Goal: Task Accomplishment & Management: Complete application form

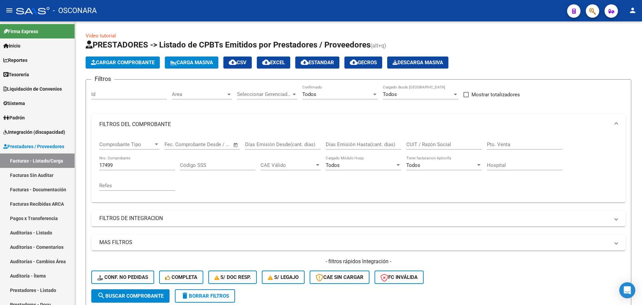
click at [592, 8] on icon "button" at bounding box center [593, 11] width 7 height 8
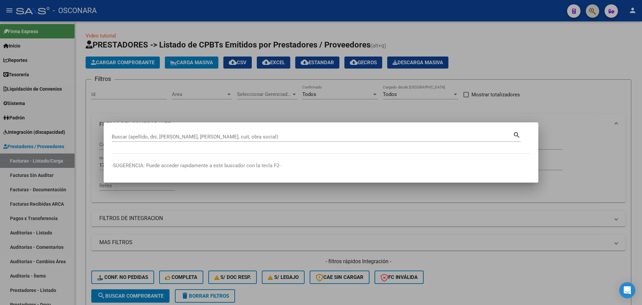
scroll to position [97, 0]
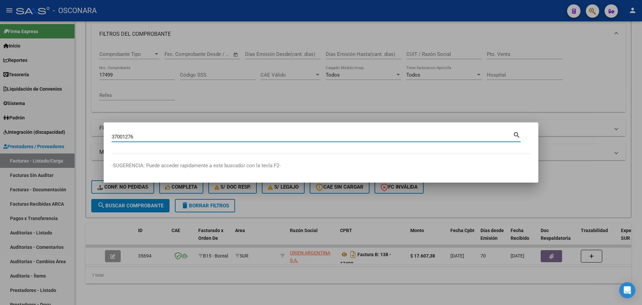
type input "37001276"
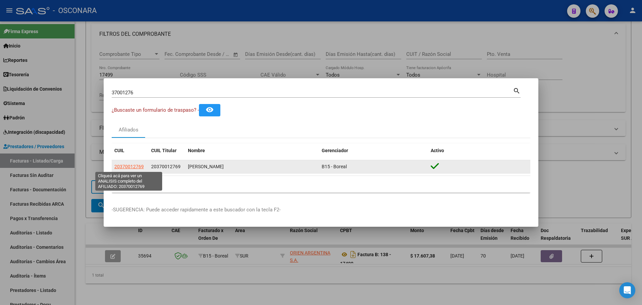
click at [121, 166] on span "20370012769" at bounding box center [128, 166] width 29 height 5
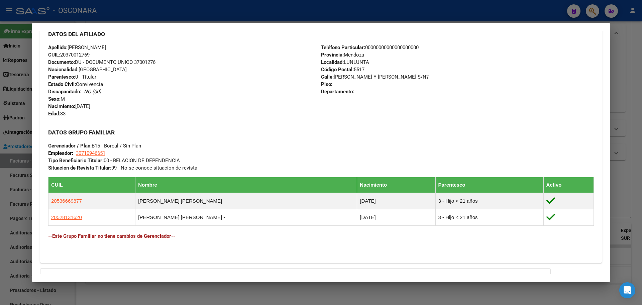
scroll to position [293, 0]
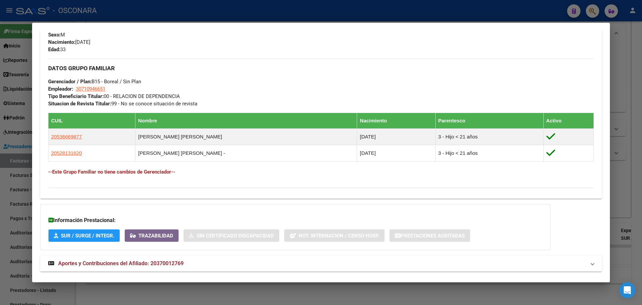
click at [151, 265] on span "Aportes y Contribuciones del Afiliado: 20370012769" at bounding box center [120, 263] width 125 height 6
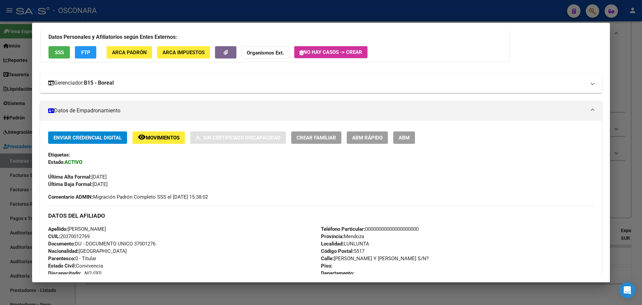
scroll to position [0, 0]
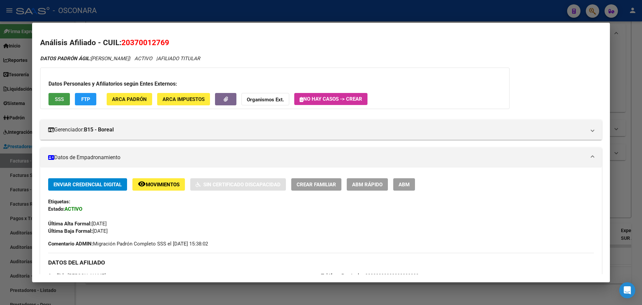
click at [63, 103] on button "SSS" at bounding box center [59, 99] width 21 height 12
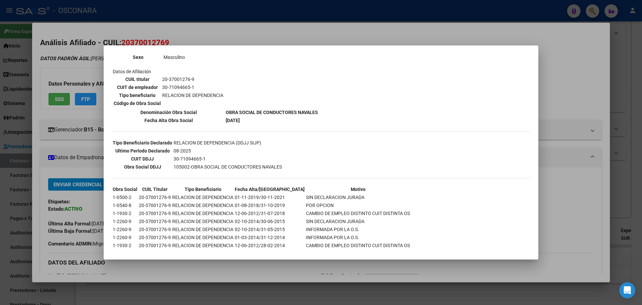
scroll to position [110, 0]
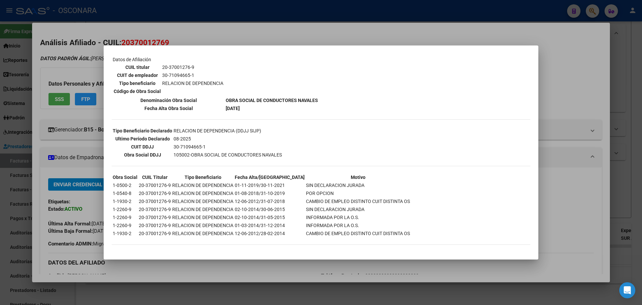
click at [78, 137] on div at bounding box center [321, 152] width 642 height 305
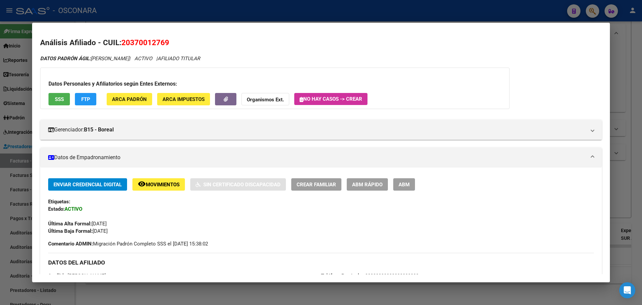
scroll to position [209, 0]
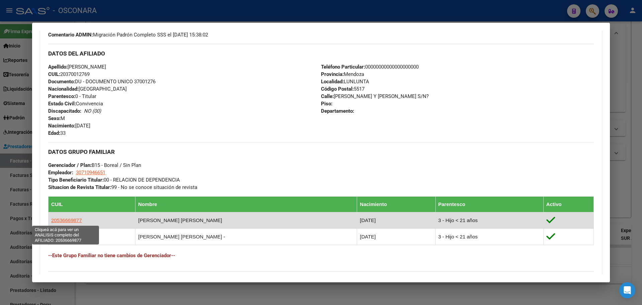
click at [65, 220] on span "20536669877" at bounding box center [66, 220] width 31 height 6
type textarea "20536669877"
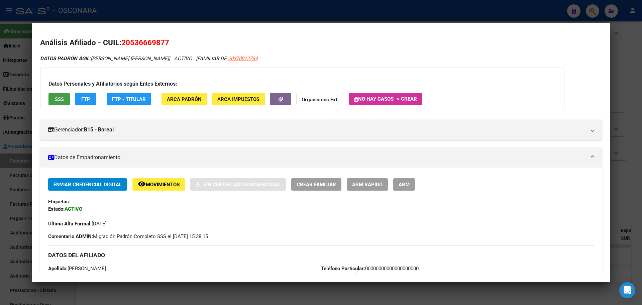
click at [60, 96] on span "SSS" at bounding box center [59, 99] width 9 height 6
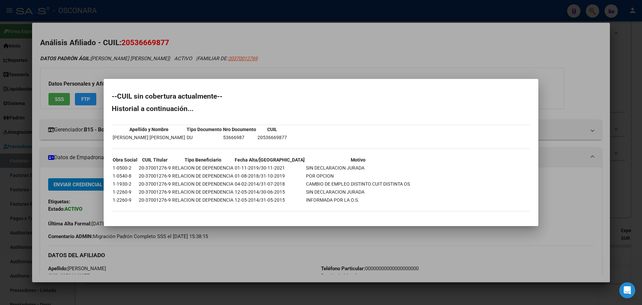
drag, startPoint x: 138, startPoint y: 175, endPoint x: 275, endPoint y: 193, distance: 139.0
click at [275, 193] on tbody "Obra Social CUIL Titular Tipo Beneficiario Fecha Alta/Baja Motivo 1-0500-2 20-3…" at bounding box center [261, 180] width 298 height 48
drag, startPoint x: 275, startPoint y: 193, endPoint x: 374, endPoint y: 205, distance: 99.4
click at [275, 193] on td "12-05-2014/30-06-2015" at bounding box center [270, 191] width 71 height 7
drag, startPoint x: 374, startPoint y: 205, endPoint x: 118, endPoint y: 171, distance: 257.8
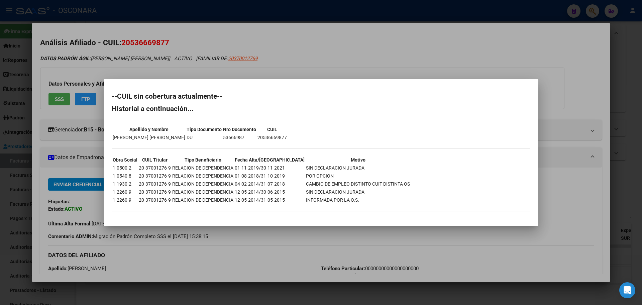
click at [118, 171] on div "--CUIL sin cobertura actualmente-- Historial a continuación... Apellido y Nombr…" at bounding box center [321, 155] width 419 height 125
click at [118, 171] on td "1-0500-2" at bounding box center [124, 167] width 25 height 7
drag, startPoint x: 113, startPoint y: 135, endPoint x: 119, endPoint y: 153, distance: 19.6
click at [119, 153] on div "--CUIL sin cobertura actualmente-- Historial a continuación... Apellido y Nombr…" at bounding box center [321, 155] width 419 height 125
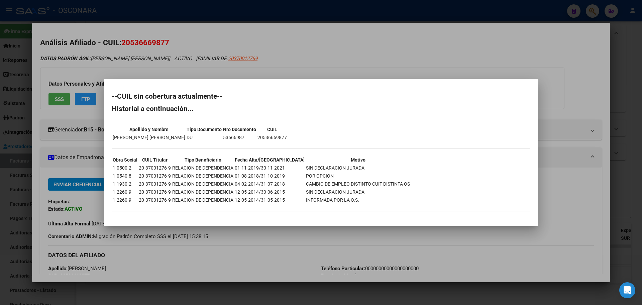
drag, startPoint x: 119, startPoint y: 153, endPoint x: 106, endPoint y: 136, distance: 21.4
click at [106, 136] on mat-dialog-content "--CUIL sin cobertura actualmente-- Historial a continuación... Apellido y Nombr…" at bounding box center [321, 152] width 435 height 131
click at [125, 171] on td "1-0500-2" at bounding box center [124, 167] width 25 height 7
drag, startPoint x: 117, startPoint y: 175, endPoint x: 107, endPoint y: 173, distance: 10.9
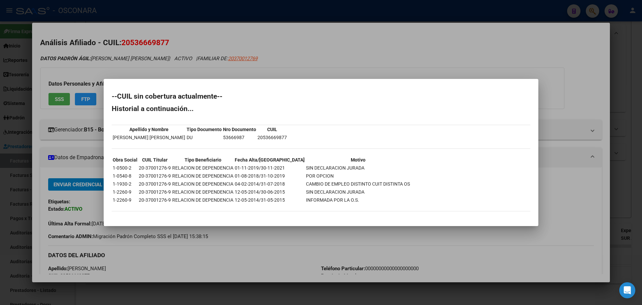
click at [107, 173] on mat-dialog-content "--CUIL sin cobertura actualmente-- Historial a continuación... Apellido y Nombr…" at bounding box center [321, 152] width 435 height 131
drag, startPoint x: 106, startPoint y: 166, endPoint x: 388, endPoint y: 163, distance: 282.4
click at [388, 163] on mat-dialog-content "--CUIL sin cobertura actualmente-- Historial a continuación... Apellido y Nombr…" at bounding box center [321, 152] width 435 height 131
click at [388, 163] on th "Motivo" at bounding box center [358, 159] width 105 height 7
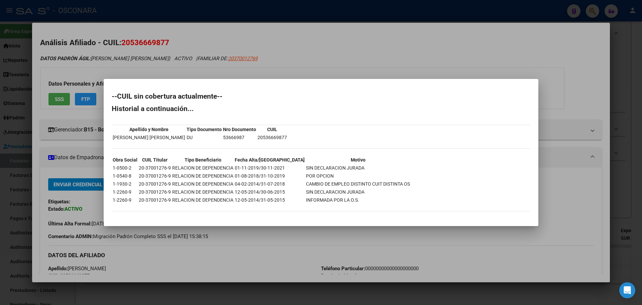
drag, startPoint x: 348, startPoint y: 166, endPoint x: 113, endPoint y: 169, distance: 235.3
click at [113, 169] on tr "1-0500-2 20-37001276-9 RELACION DE DEPENDENCIA 01-11-2019/30-11-2021 SIN DECLAR…" at bounding box center [261, 167] width 298 height 7
click at [204, 169] on td "RELACION DE DEPENDENCIA" at bounding box center [203, 167] width 62 height 7
drag, startPoint x: 198, startPoint y: 166, endPoint x: 167, endPoint y: 160, distance: 31.2
click at [197, 166] on td "RELACION DE DEPENDENCIA" at bounding box center [203, 167] width 62 height 7
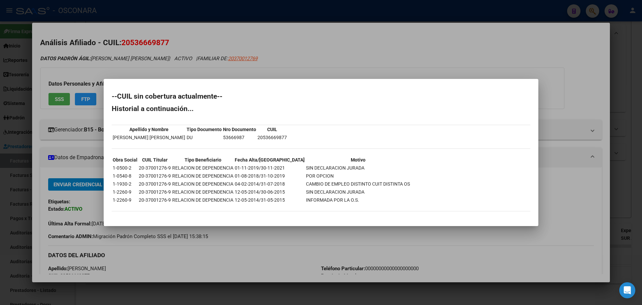
drag, startPoint x: 108, startPoint y: 167, endPoint x: 356, endPoint y: 165, distance: 247.3
click at [356, 165] on mat-dialog-content "--CUIL sin cobertura actualmente-- Historial a continuación... Apellido y Nombr…" at bounding box center [321, 152] width 435 height 131
click at [339, 168] on td "SIN DECLARACION JURADA" at bounding box center [358, 167] width 105 height 7
drag, startPoint x: 340, startPoint y: 168, endPoint x: 113, endPoint y: 168, distance: 226.9
click at [113, 168] on tr "1-0500-2 20-37001276-9 RELACION DE DEPENDENCIA 01-11-2019/30-11-2021 SIN DECLAR…" at bounding box center [261, 167] width 298 height 7
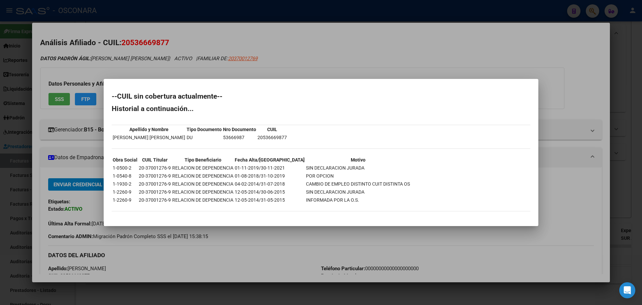
click at [113, 168] on td "1-0500-2" at bounding box center [124, 167] width 25 height 7
drag, startPoint x: 114, startPoint y: 167, endPoint x: 366, endPoint y: 200, distance: 254.5
click at [366, 200] on tbody "Obra Social CUIL Titular Tipo Beneficiario Fecha Alta/Baja Motivo 1-0500-2 20-3…" at bounding box center [261, 180] width 298 height 48
click at [366, 200] on td "INFORMADA POR LA O.S." at bounding box center [358, 199] width 105 height 7
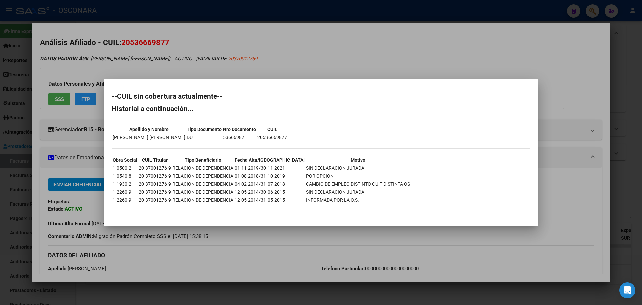
click at [366, 200] on td "INFORMADA POR LA O.S." at bounding box center [358, 199] width 105 height 7
click at [365, 200] on td "INFORMADA POR LA O.S." at bounding box center [358, 199] width 105 height 7
drag, startPoint x: 357, startPoint y: 201, endPoint x: 118, endPoint y: 171, distance: 241.1
click at [118, 171] on tbody "Obra Social CUIL Titular Tipo Beneficiario Fecha Alta/Baja Motivo 1-0500-2 20-3…" at bounding box center [261, 180] width 298 height 48
click at [119, 172] on td "1-0540-8" at bounding box center [124, 175] width 25 height 7
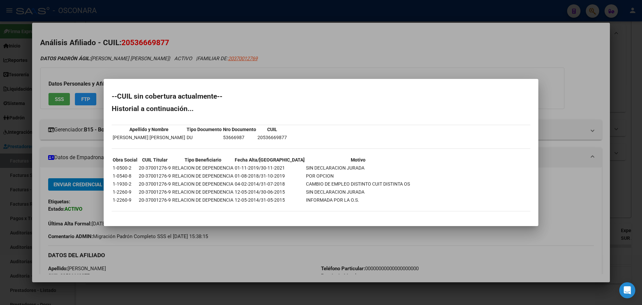
click at [58, 148] on div at bounding box center [321, 152] width 642 height 305
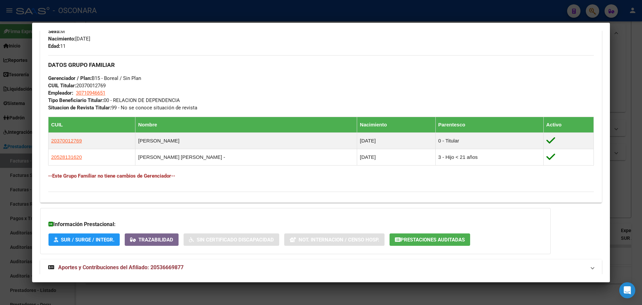
scroll to position [321, 0]
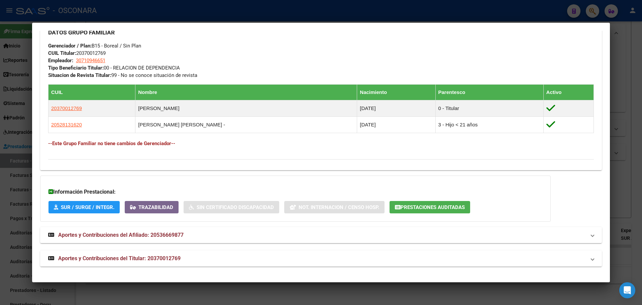
click at [124, 249] on div "DATOS PADRÓN ÁGIL: [PERSON_NAME] [PERSON_NAME] | ACTIVO | FAMILIAR DE: 20370012…" at bounding box center [321, 0] width 562 height 533
click at [127, 257] on span "Aportes y Contribuciones del Titular: 20370012769" at bounding box center [119, 258] width 122 height 6
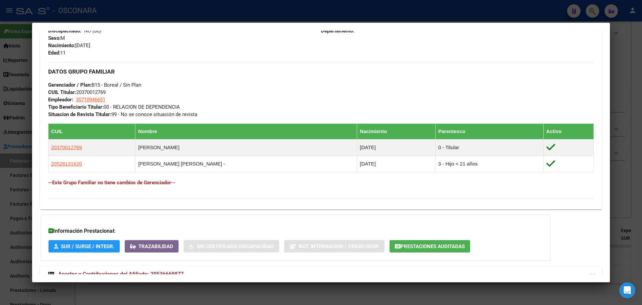
scroll to position [277, 0]
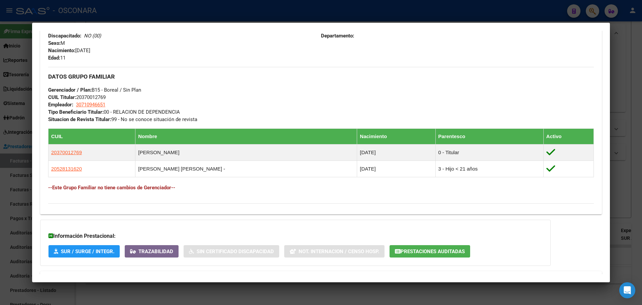
click at [0, 122] on div at bounding box center [321, 152] width 642 height 305
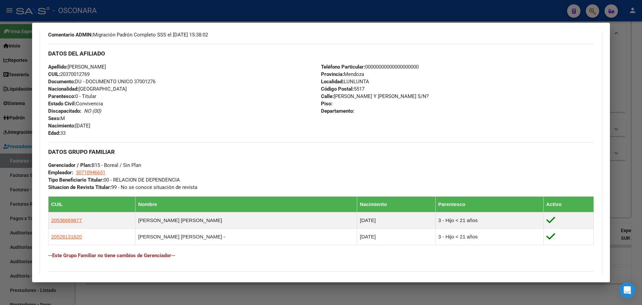
click at [3, 105] on div at bounding box center [321, 152] width 642 height 305
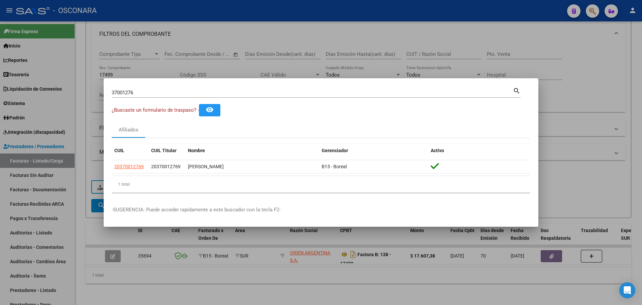
drag, startPoint x: 170, startPoint y: 97, endPoint x: 86, endPoint y: 80, distance: 85.4
click at [86, 80] on div "37001276 Buscar (apellido, dni, cuil, nro traspaso, cuit, obra social) search ¿…" at bounding box center [321, 152] width 642 height 305
click at [374, 92] on input "37001276" at bounding box center [313, 93] width 402 height 6
click at [374, 91] on input "37001276" at bounding box center [313, 93] width 402 height 6
type input "53666987"
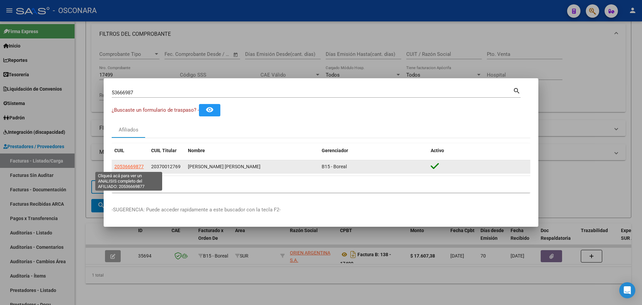
click at [126, 168] on span "20536669877" at bounding box center [128, 166] width 29 height 5
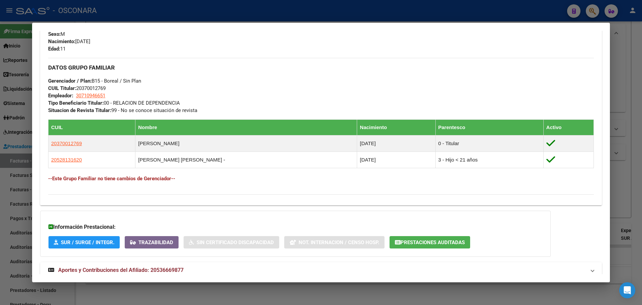
scroll to position [321, 0]
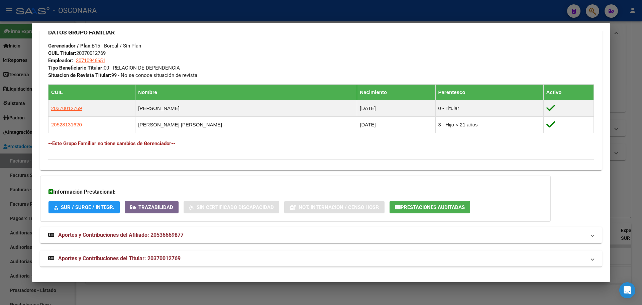
click at [98, 255] on span "Aportes y Contribuciones del Titular: 20370012769" at bounding box center [119, 258] width 122 height 6
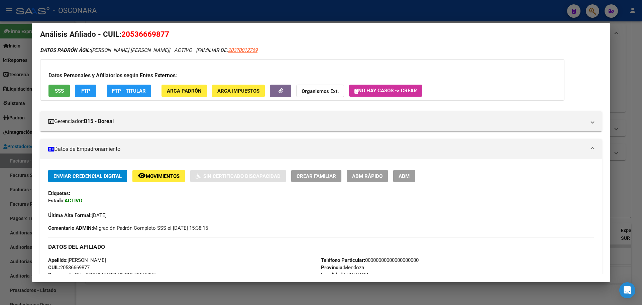
scroll to position [0, 0]
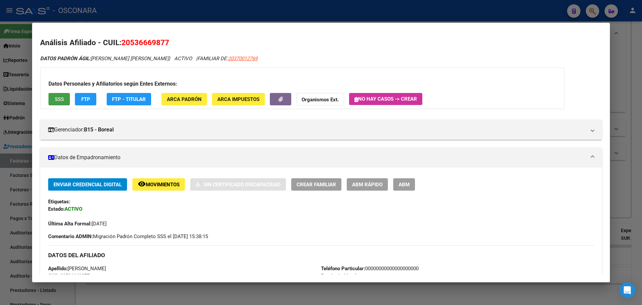
click at [64, 102] on span "SSS" at bounding box center [59, 99] width 9 height 6
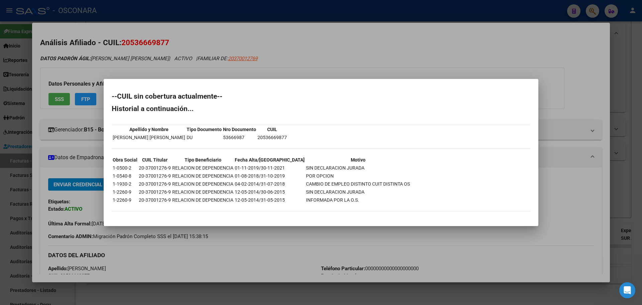
drag, startPoint x: 110, startPoint y: 136, endPoint x: 320, endPoint y: 134, distance: 210.1
click at [320, 134] on mat-dialog-content "--CUIL sin cobertura actualmente-- Historial a continuación... Apellido y Nombr…" at bounding box center [321, 152] width 435 height 131
click at [320, 134] on div "--CUIL sin cobertura actualmente-- Historial a continuación... Apellido y Nombr…" at bounding box center [321, 155] width 419 height 125
drag, startPoint x: 129, startPoint y: 167, endPoint x: 318, endPoint y: 172, distance: 188.8
click at [318, 172] on tbody "Obra Social CUIL Titular Tipo Beneficiario Fecha Alta/Baja Motivo 1-0500-2 20-3…" at bounding box center [261, 180] width 298 height 48
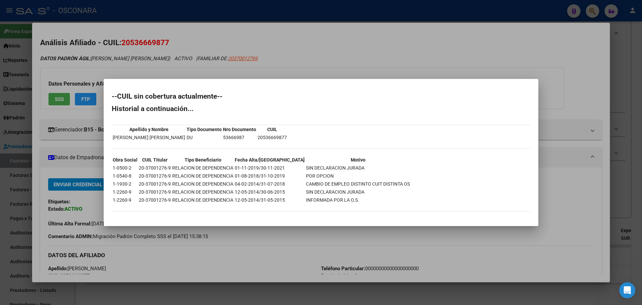
click at [319, 172] on td "POR OPCION" at bounding box center [358, 175] width 105 height 7
click at [302, 180] on table "Obra Social CUIL Titular Tipo Beneficiario Fecha Alta/Baja Motivo 1-0500-2 20-3…" at bounding box center [261, 180] width 299 height 49
drag, startPoint x: 286, startPoint y: 166, endPoint x: 223, endPoint y: 169, distance: 63.6
click at [223, 169] on tr "1-0500-2 20-37001276-9 RELACION DE DEPENDENCIA 01-11-2019/30-11-2021 SIN DECLAR…" at bounding box center [261, 167] width 298 height 7
click at [223, 169] on td "RELACION DE DEPENDENCIA" at bounding box center [203, 167] width 62 height 7
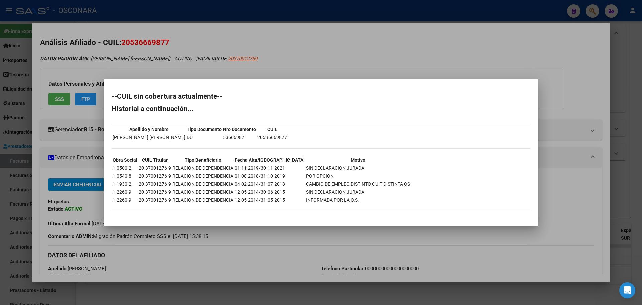
drag, startPoint x: 224, startPoint y: 170, endPoint x: 331, endPoint y: 168, distance: 106.7
click at [331, 168] on tr "1-0500-2 20-37001276-9 RELACION DE DEPENDENCIA 01-11-2019/30-11-2021 SIN DECLAR…" at bounding box center [261, 167] width 298 height 7
click at [331, 168] on td "SIN DECLARACION JURADA" at bounding box center [358, 167] width 105 height 7
click at [325, 231] on div "53666987 Buscar (apellido, dni, cuil, nro traspaso, cuit, obra social) search ¿…" at bounding box center [321, 152] width 642 height 305
click at [323, 233] on div at bounding box center [321, 152] width 642 height 305
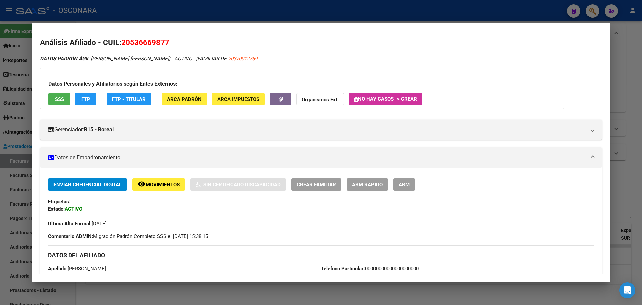
click at [1, 170] on div at bounding box center [321, 152] width 642 height 305
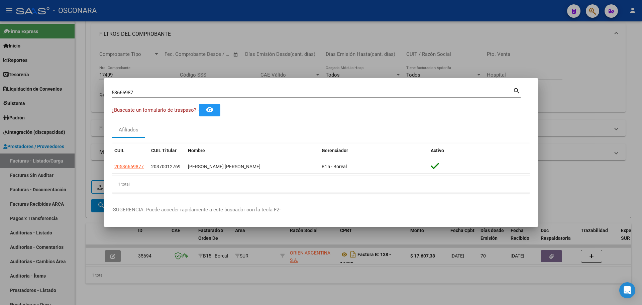
click at [138, 46] on div at bounding box center [321, 152] width 642 height 305
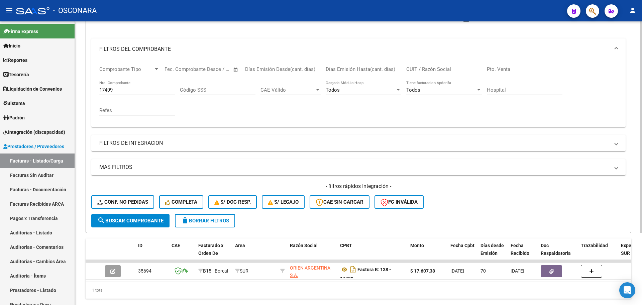
scroll to position [55, 0]
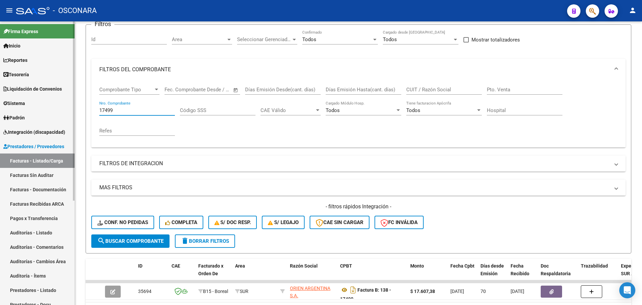
drag, startPoint x: 119, startPoint y: 108, endPoint x: 3, endPoint y: 80, distance: 119.5
click at [3, 80] on mat-sidenav-container "Firma Express Inicio Calendario SSS Instructivos Contacto OS Reportes Tablero d…" at bounding box center [321, 163] width 642 height 284
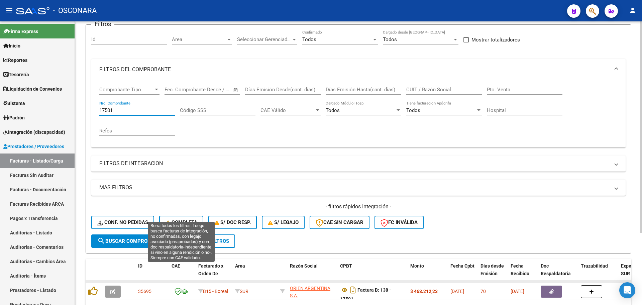
scroll to position [97, 0]
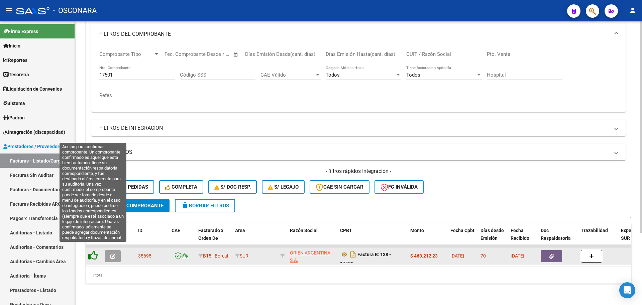
click at [92, 251] on icon at bounding box center [92, 255] width 9 height 9
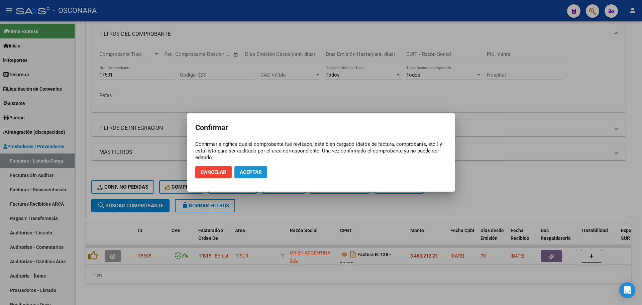
click at [263, 170] on button "Aceptar" at bounding box center [251, 172] width 33 height 12
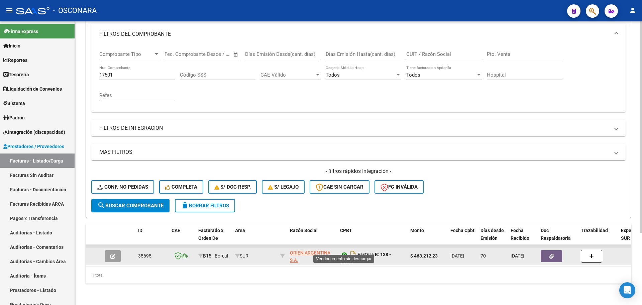
click at [344, 251] on icon at bounding box center [344, 255] width 9 height 8
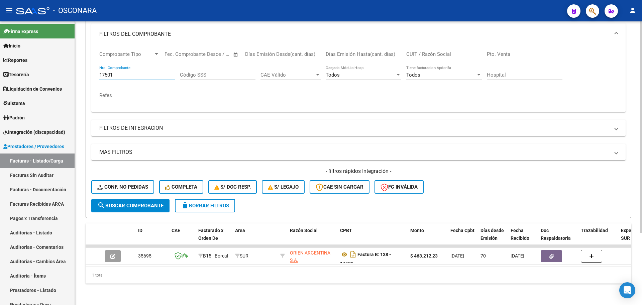
click at [150, 72] on input "17501" at bounding box center [137, 75] width 76 height 6
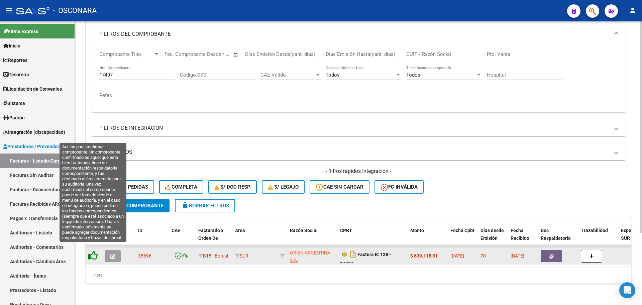
click at [92, 251] on icon at bounding box center [92, 255] width 9 height 9
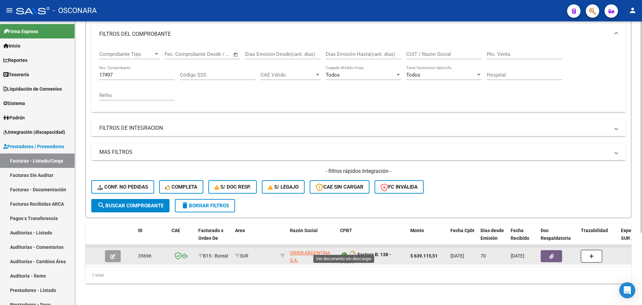
click at [346, 251] on icon at bounding box center [344, 255] width 9 height 8
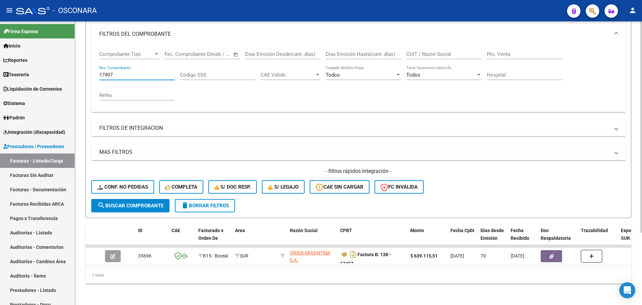
click at [127, 72] on input "17497" at bounding box center [137, 75] width 76 height 6
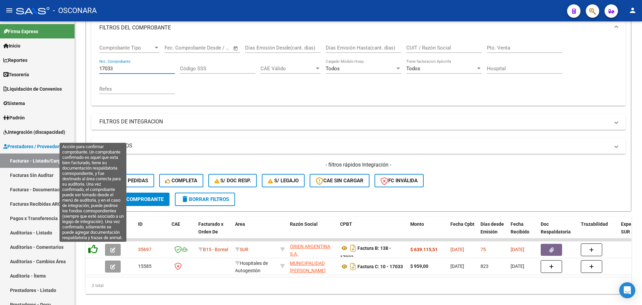
type input "17033"
click at [92, 245] on icon at bounding box center [92, 249] width 9 height 9
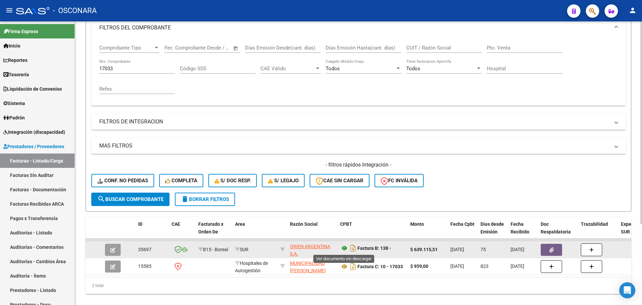
click at [346, 249] on icon at bounding box center [344, 248] width 9 height 8
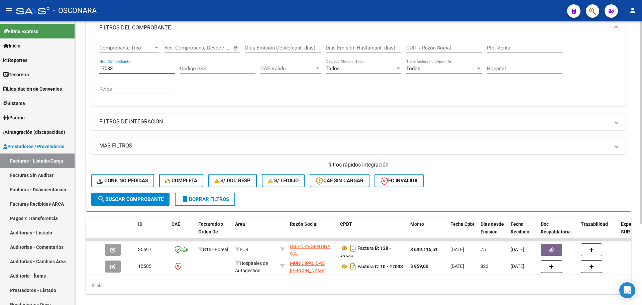
click at [124, 67] on input "17033" at bounding box center [137, 69] width 76 height 6
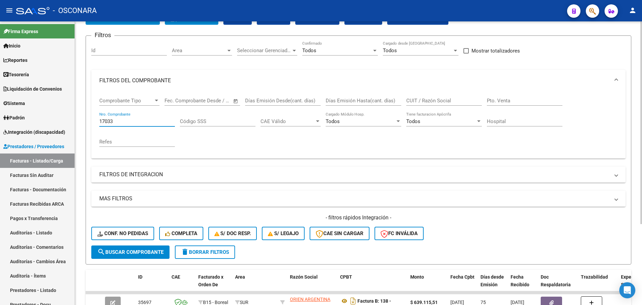
scroll to position [0, 0]
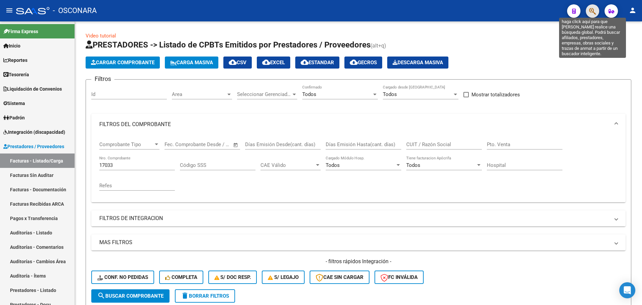
click at [594, 11] on icon "button" at bounding box center [593, 11] width 7 height 8
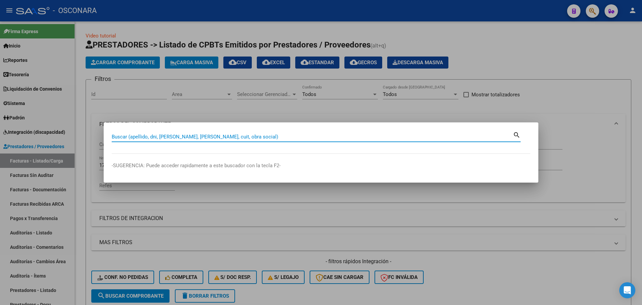
click at [234, 137] on input "Buscar (apellido, dni, [PERSON_NAME], [PERSON_NAME], cuit, obra social)" at bounding box center [313, 137] width 402 height 6
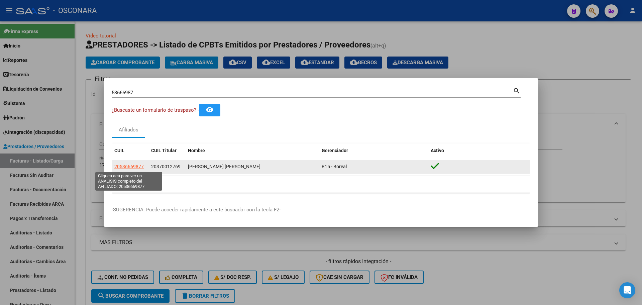
click at [120, 166] on span "20536669877" at bounding box center [128, 166] width 29 height 5
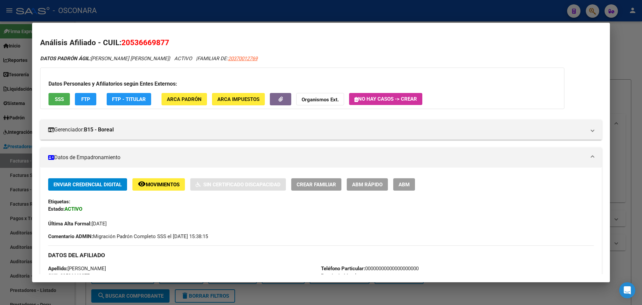
click at [498, 18] on div at bounding box center [321, 152] width 642 height 305
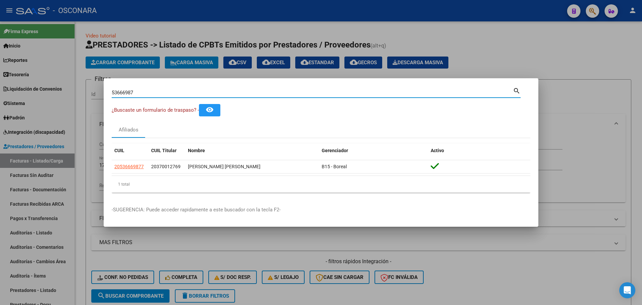
drag, startPoint x: 151, startPoint y: 92, endPoint x: 0, endPoint y: 93, distance: 150.9
click at [0, 93] on div "53666987 Buscar (apellido, dni, cuil, nro traspaso, cuit, obra social) search ¿…" at bounding box center [321, 152] width 642 height 305
type input "27309247"
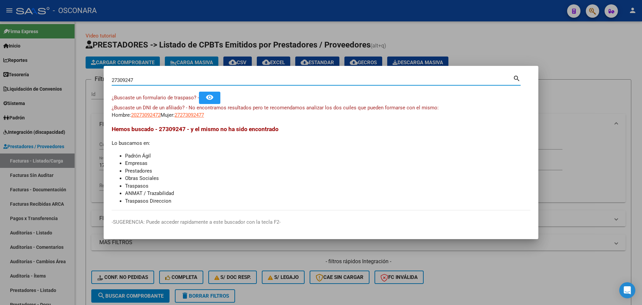
drag, startPoint x: 135, startPoint y: 78, endPoint x: 11, endPoint y: 70, distance: 123.7
click at [19, 62] on div "27309247 Buscar (apellido, dni, cuil, nro traspaso, cuit, obra social) search ¿…" at bounding box center [321, 152] width 642 height 305
click at [75, 98] on div at bounding box center [321, 152] width 642 height 305
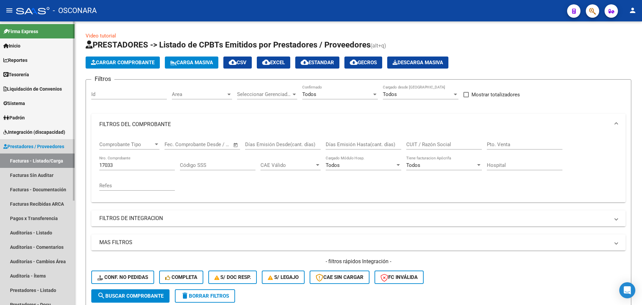
click at [51, 159] on link "Facturas - Listado/Carga" at bounding box center [37, 161] width 75 height 14
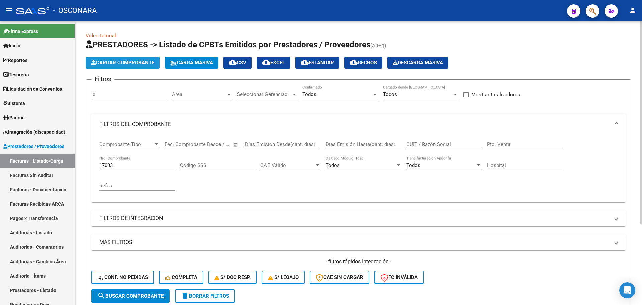
click at [117, 63] on span "Cargar Comprobante" at bounding box center [123, 63] width 64 height 6
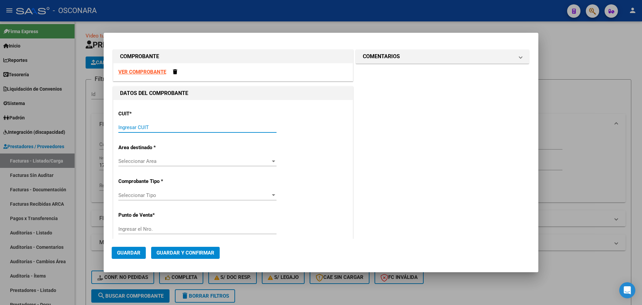
click at [153, 129] on input "Ingresar CUIT" at bounding box center [197, 127] width 158 height 6
click at [58, 158] on div at bounding box center [321, 152] width 642 height 305
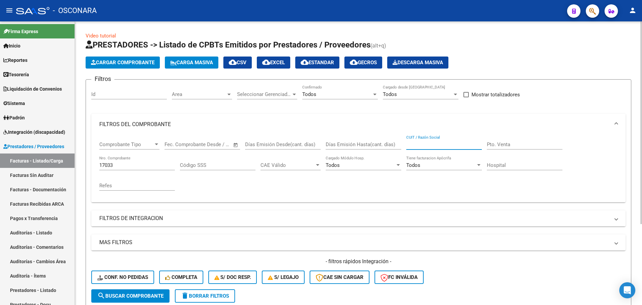
click at [434, 144] on input "CUIT / Razón Social" at bounding box center [445, 145] width 76 height 6
type input "britanico"
drag, startPoint x: 114, startPoint y: 165, endPoint x: 0, endPoint y: 155, distance: 114.8
click at [0, 155] on mat-sidenav-container "Firma Express Inicio Calendario SSS Instructivos Contacto OS Reportes Tablero d…" at bounding box center [321, 163] width 642 height 284
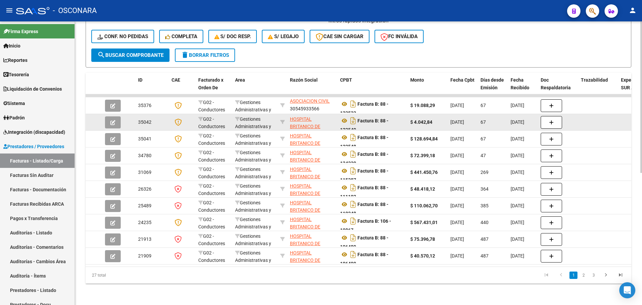
scroll to position [0, 0]
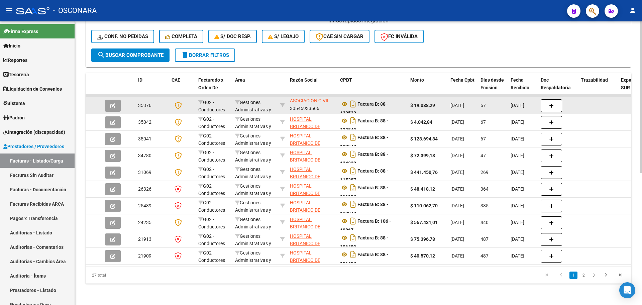
drag, startPoint x: 305, startPoint y: 97, endPoint x: 330, endPoint y: 104, distance: 25.4
click at [330, 104] on div "[GEOGRAPHIC_DATA] ASOCIACION CIVIL 30545933566" at bounding box center [312, 105] width 45 height 14
click at [295, 101] on div "[GEOGRAPHIC_DATA] ASOCIACION CIVIL 30545933566" at bounding box center [312, 105] width 45 height 14
drag, startPoint x: 292, startPoint y: 101, endPoint x: 322, endPoint y: 102, distance: 29.8
click at [322, 102] on div "[GEOGRAPHIC_DATA] ASOCIACION CIVIL 30545933566" at bounding box center [312, 105] width 45 height 14
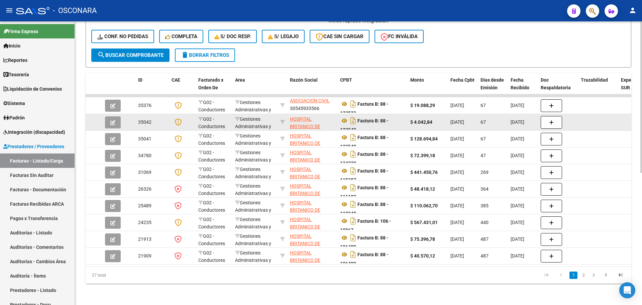
copy div "30545933566"
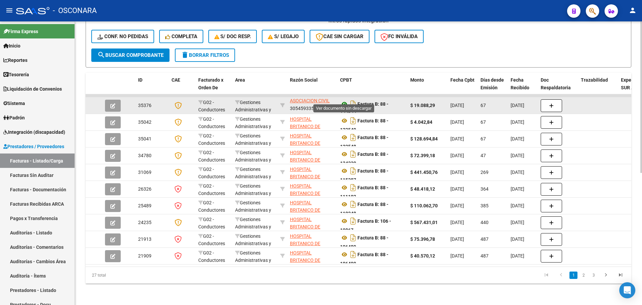
click at [344, 100] on icon at bounding box center [344, 104] width 9 height 8
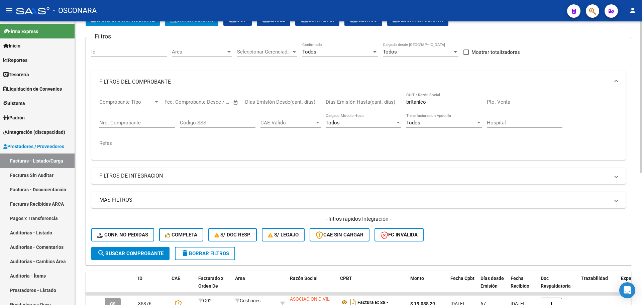
scroll to position [0, 0]
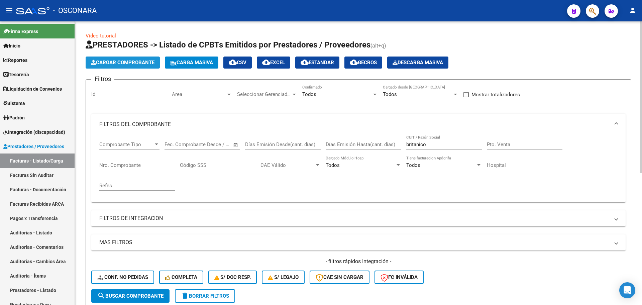
click at [134, 59] on button "Cargar Comprobante" at bounding box center [123, 63] width 74 height 12
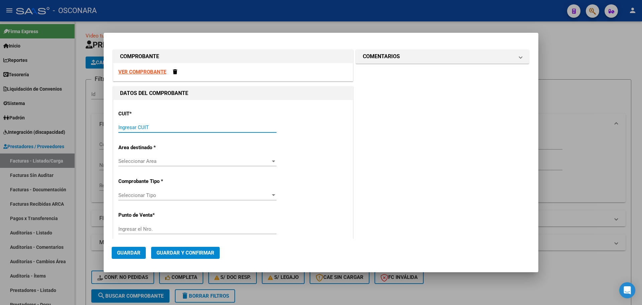
click at [168, 129] on input "Ingresar CUIT" at bounding box center [197, 127] width 158 height 6
paste input "30-54593356-6"
type input "30-54593356-6"
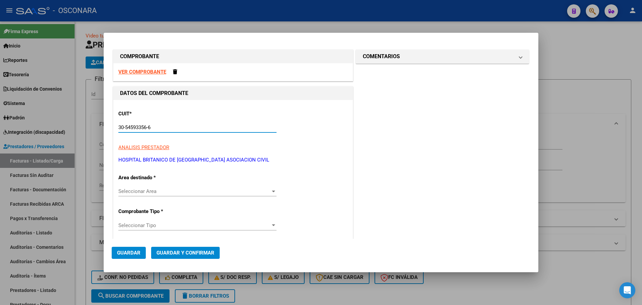
type input "88"
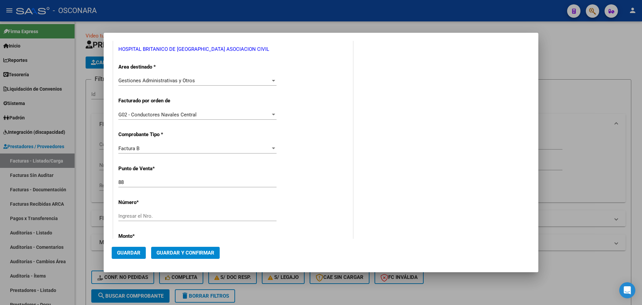
scroll to position [167, 0]
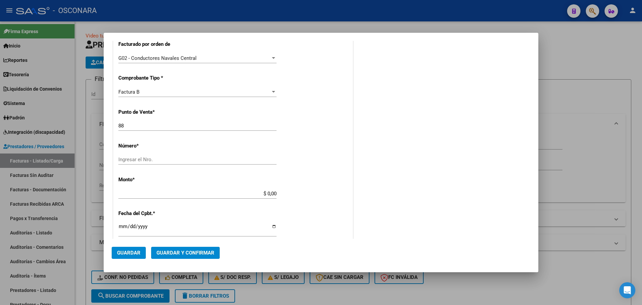
type input "30-54593356-6"
drag, startPoint x: 154, startPoint y: 127, endPoint x: 84, endPoint y: 120, distance: 70.3
click at [84, 120] on div "COMPROBANTE VER COMPROBANTE DATOS DEL COMPROBANTE CUIT * 30-54593356-6 Ingresar…" at bounding box center [321, 152] width 642 height 305
type input "00"
click at [193, 154] on div "CUIT * 30-54593356-6 Ingresar CUIT ANALISIS PRESTADOR HOSPITAL BRITANICO DE [GE…" at bounding box center [233, 187] width 240 height 508
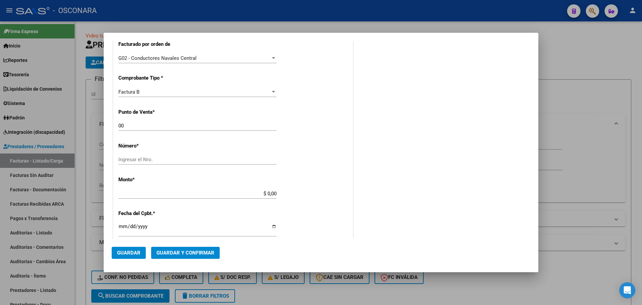
click at [189, 158] on input "Ingresar el Nro." at bounding box center [197, 160] width 158 height 6
type input "208631"
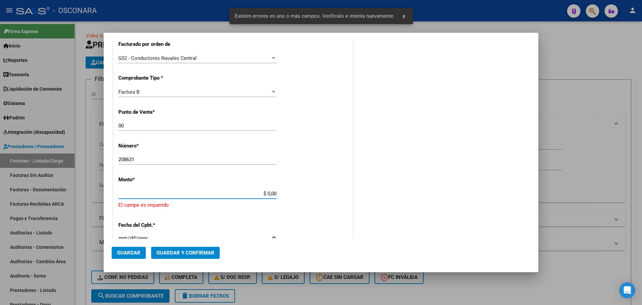
click at [300, 189] on app-form-text-field "Monto * $ 0,00 Ingresar el monto [GEOGRAPHIC_DATA] es requerido" at bounding box center [233, 193] width 230 height 32
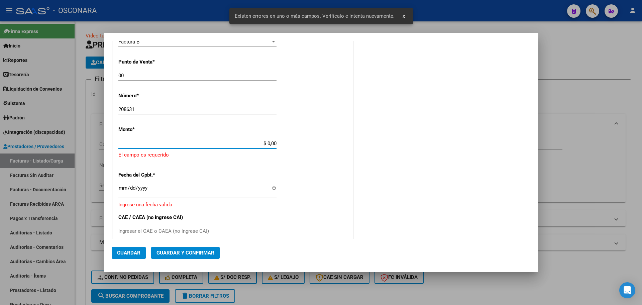
scroll to position [218, 0]
